Goal: Task Accomplishment & Management: Manage account settings

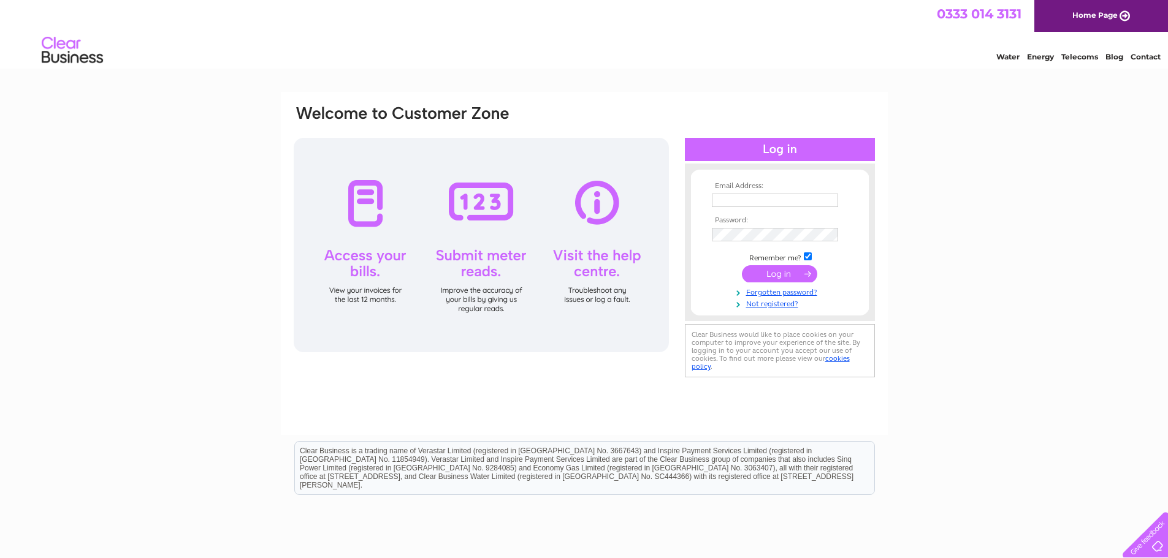
type input "janice@easylets4u.com"
click at [781, 272] on input "submit" at bounding box center [779, 273] width 75 height 17
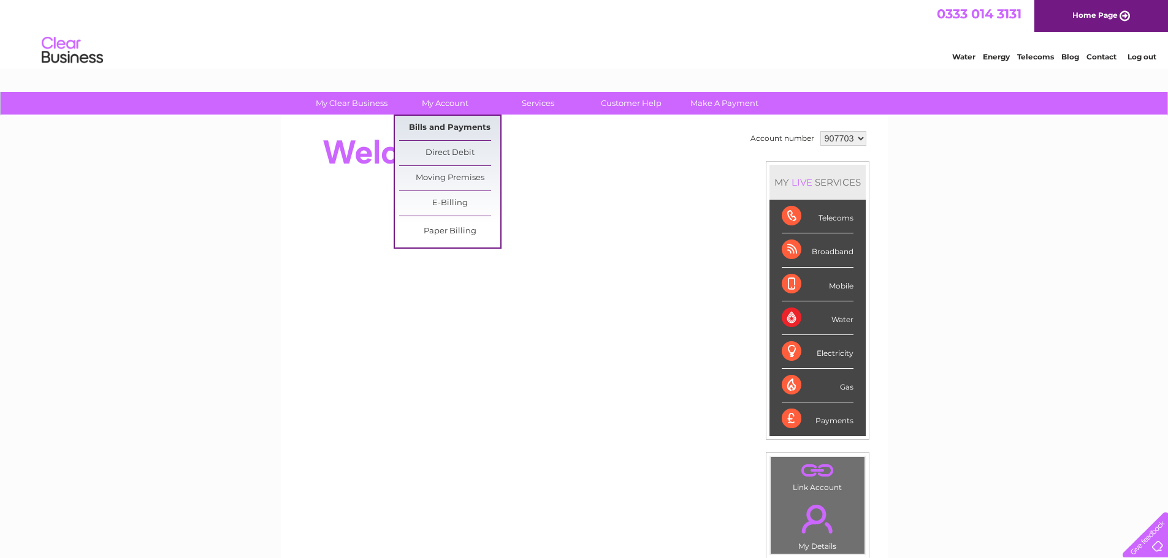
click at [443, 124] on link "Bills and Payments" at bounding box center [449, 128] width 101 height 25
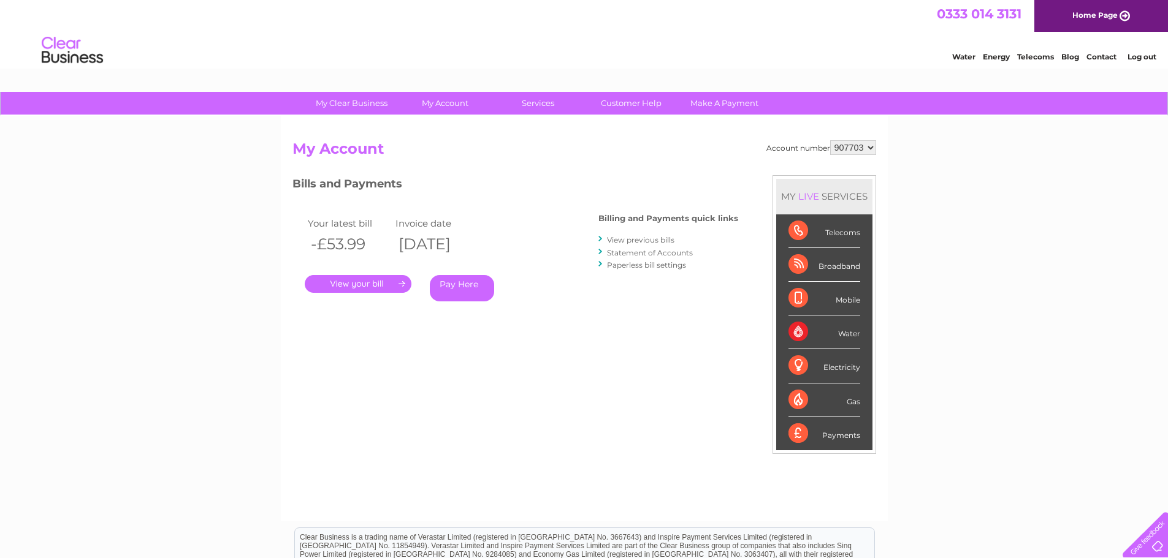
click at [380, 280] on link "." at bounding box center [358, 284] width 107 height 18
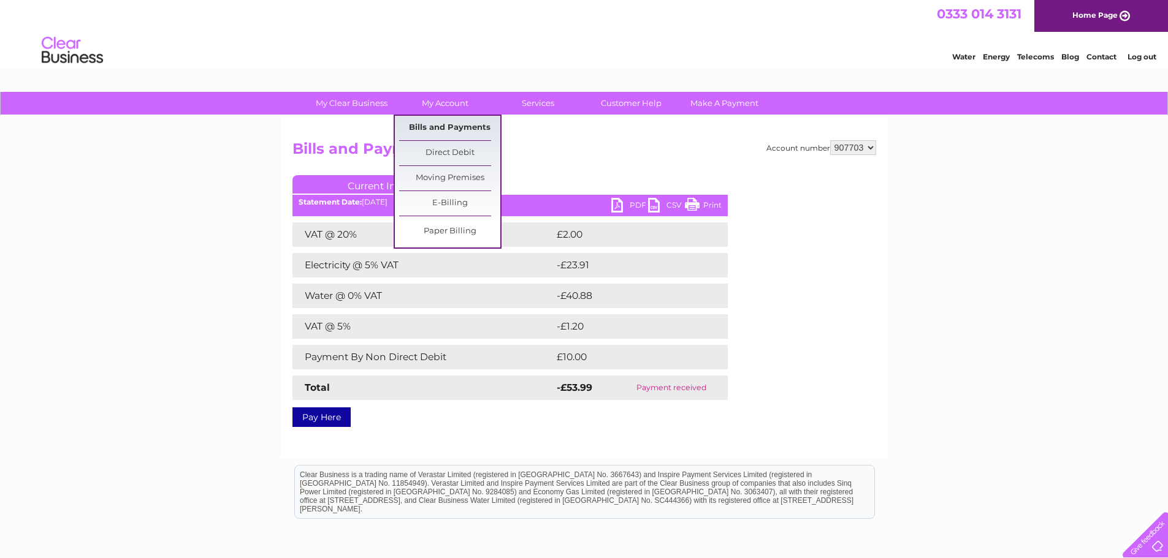
click at [433, 127] on link "Bills and Payments" at bounding box center [449, 128] width 101 height 25
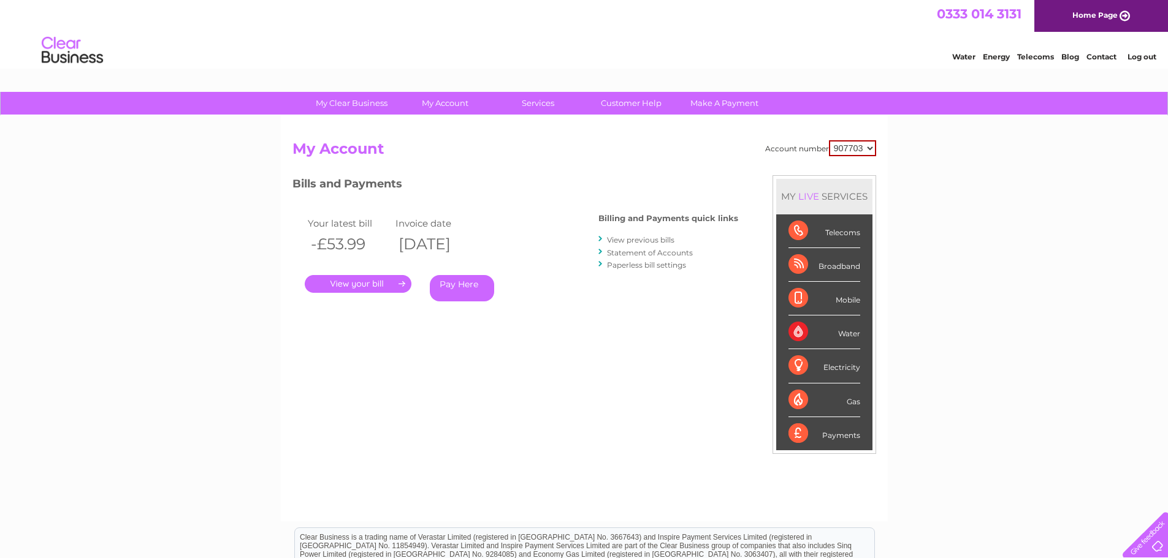
click at [639, 238] on link "View previous bills" at bounding box center [640, 239] width 67 height 9
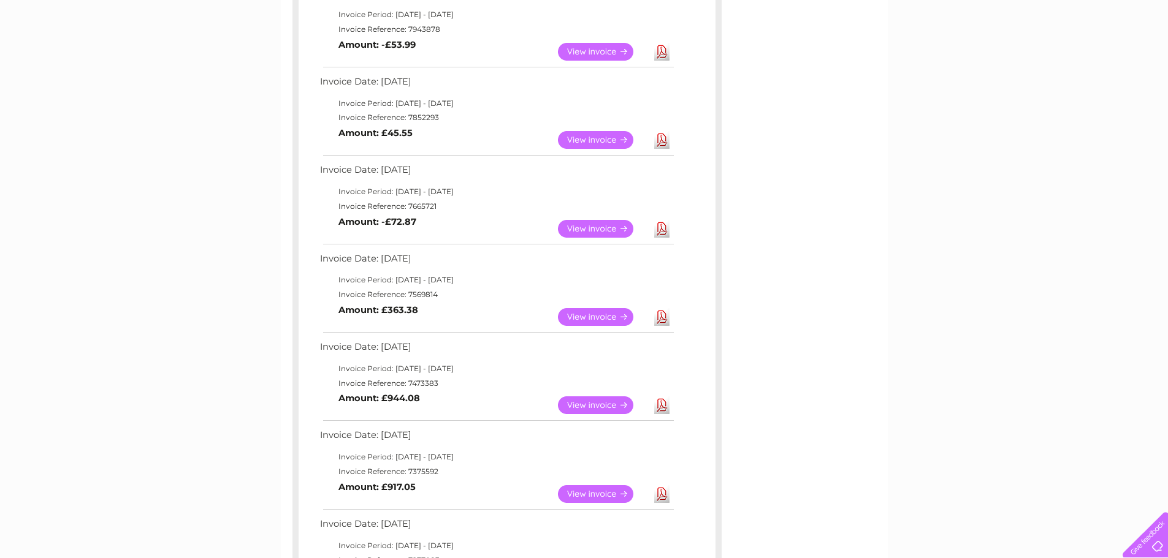
scroll to position [306, 0]
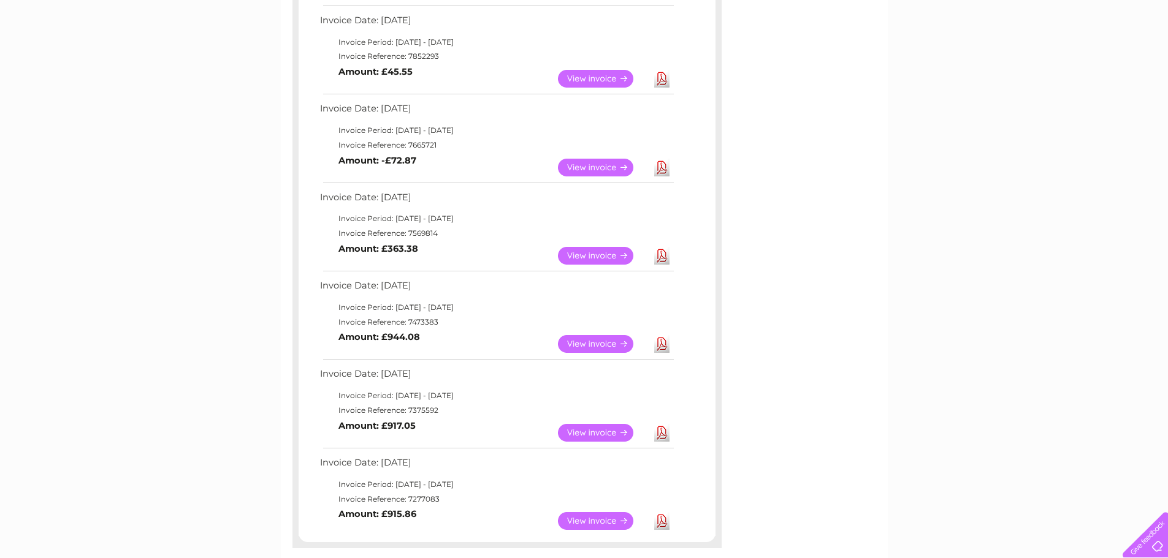
click at [597, 343] on link "View" at bounding box center [603, 344] width 90 height 18
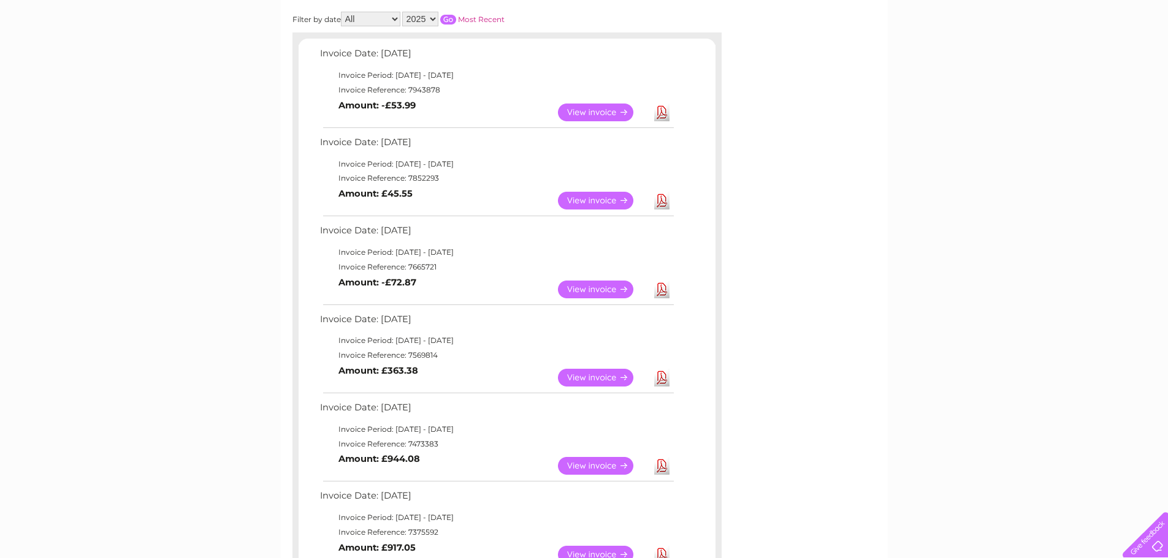
scroll to position [184, 0]
